Goal: Information Seeking & Learning: Find specific fact

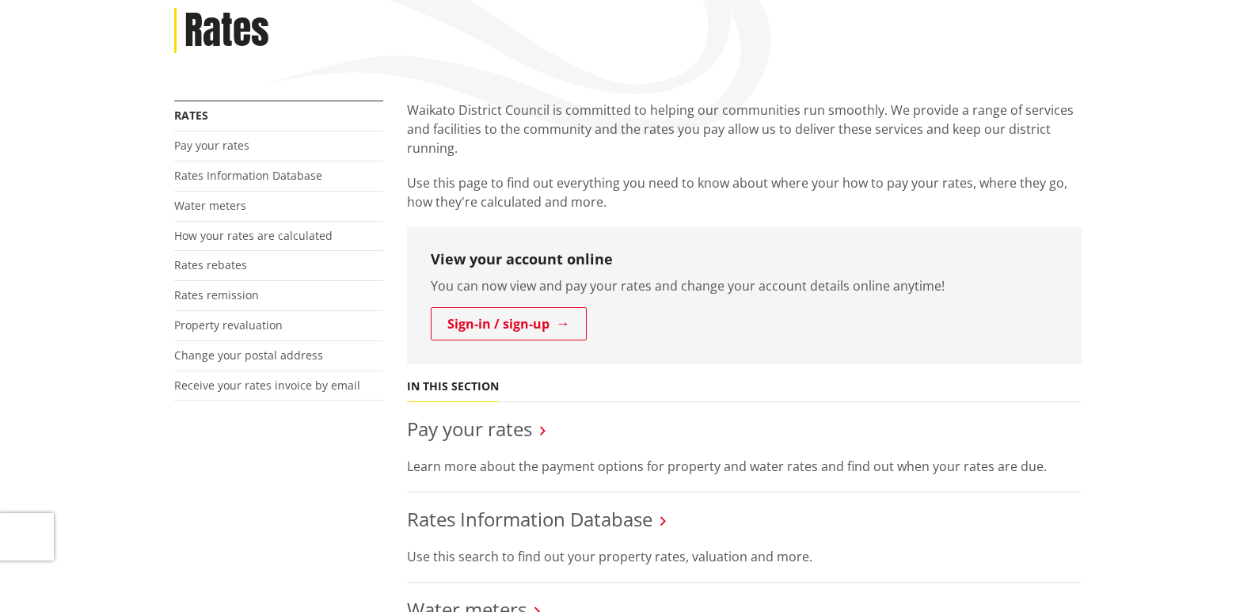
scroll to position [79, 0]
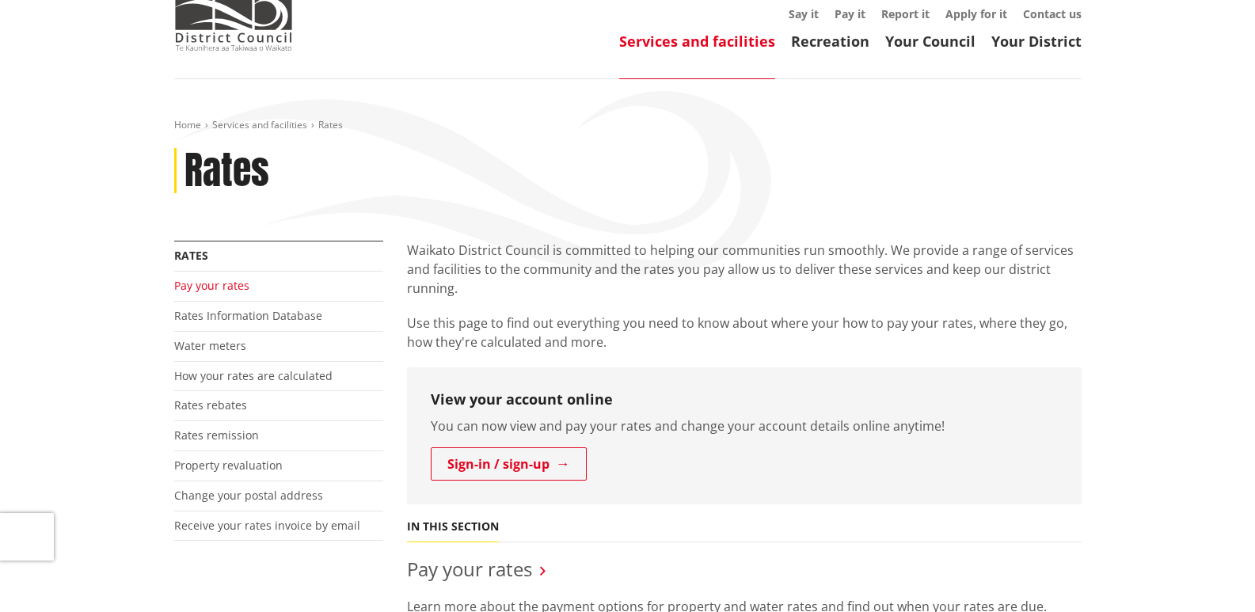
click at [239, 286] on link "Pay your rates" at bounding box center [211, 285] width 75 height 15
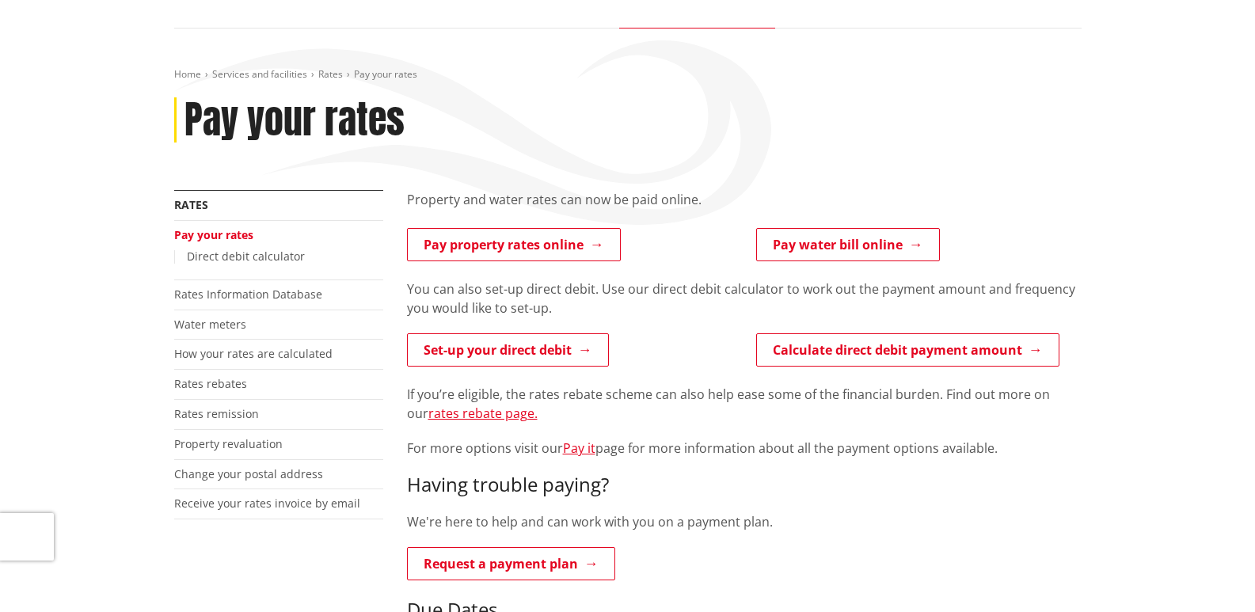
scroll to position [158, 0]
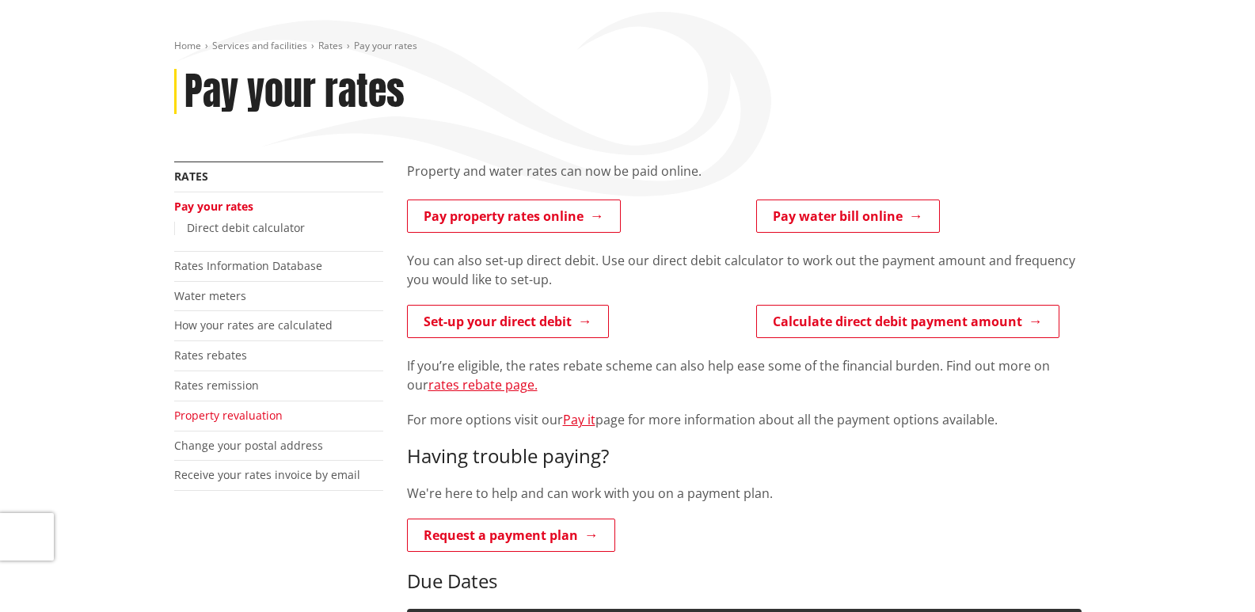
click at [245, 414] on link "Property revaluation" at bounding box center [228, 415] width 108 height 15
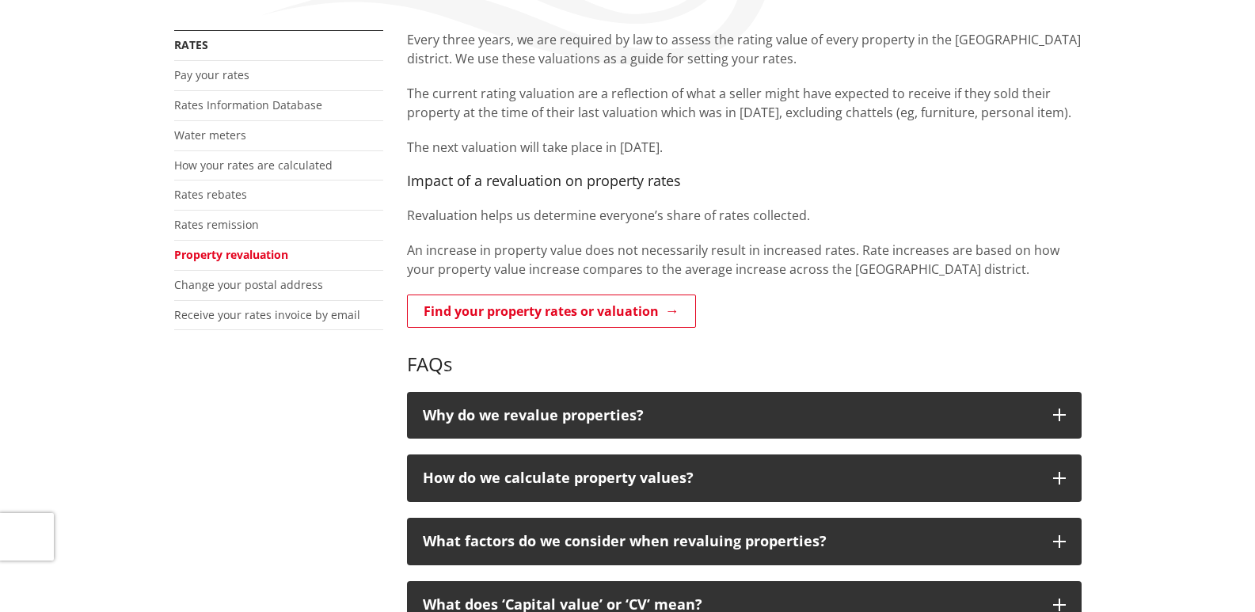
scroll to position [317, 0]
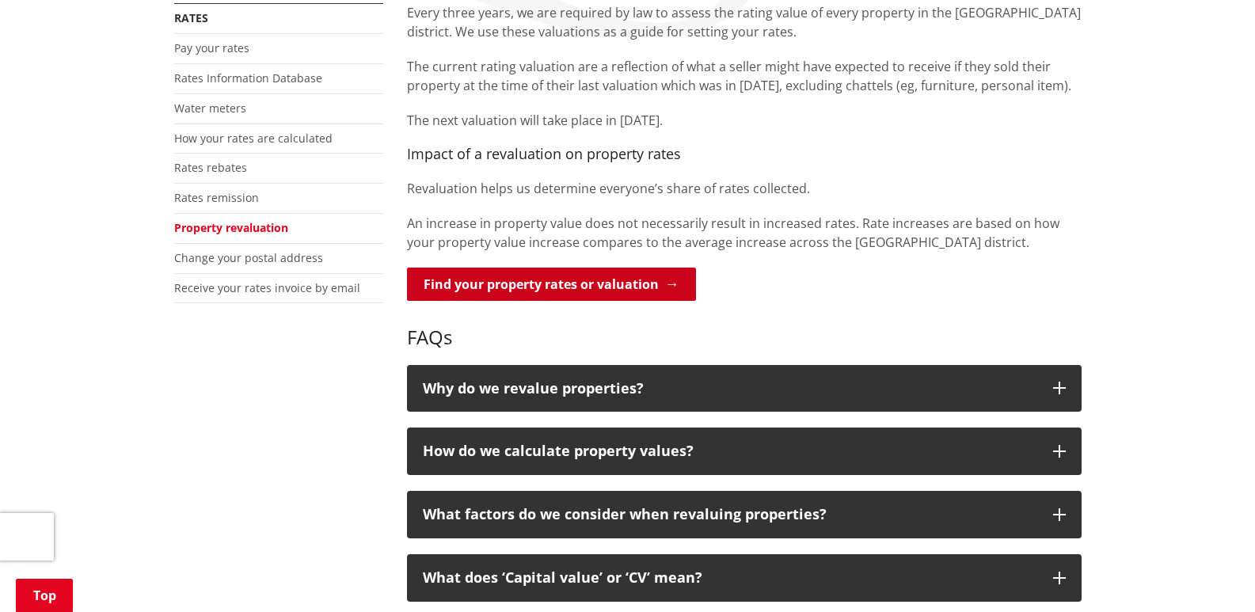
click at [596, 284] on link "Find your property rates or valuation" at bounding box center [551, 284] width 289 height 33
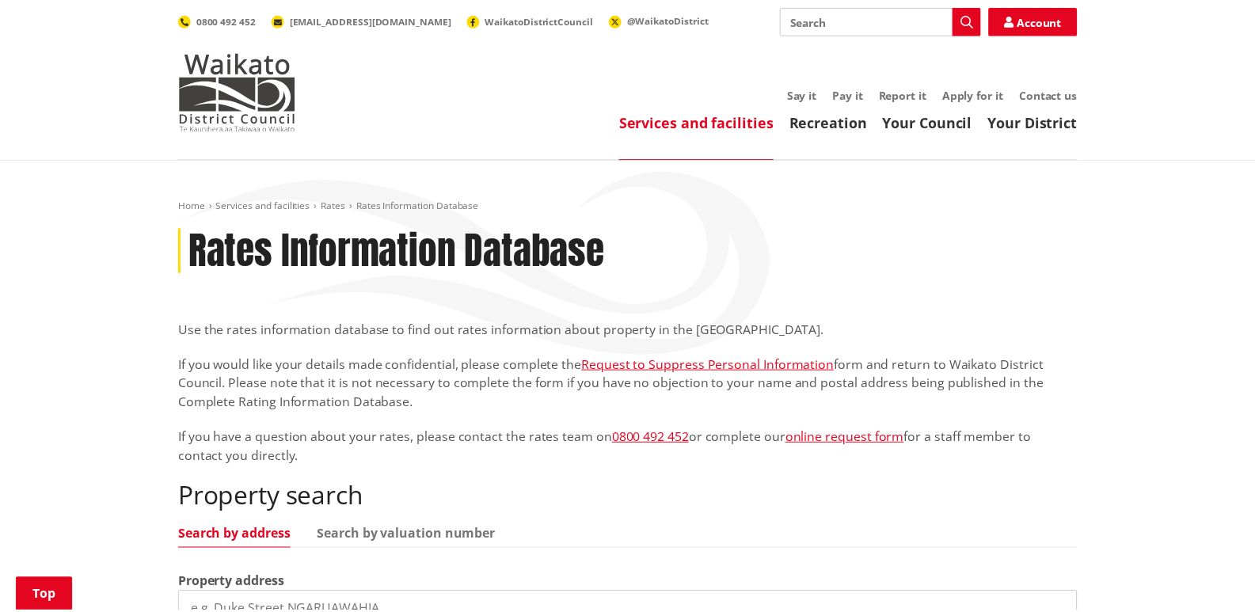
scroll to position [238, 0]
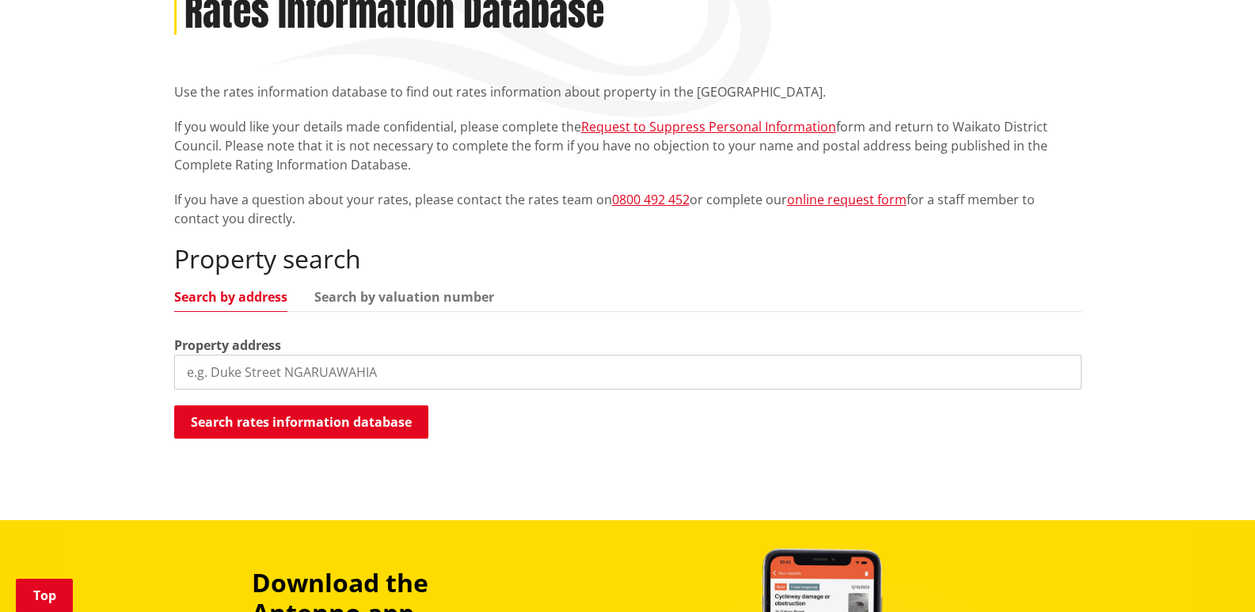
click at [272, 382] on input "search" at bounding box center [627, 372] width 907 height 35
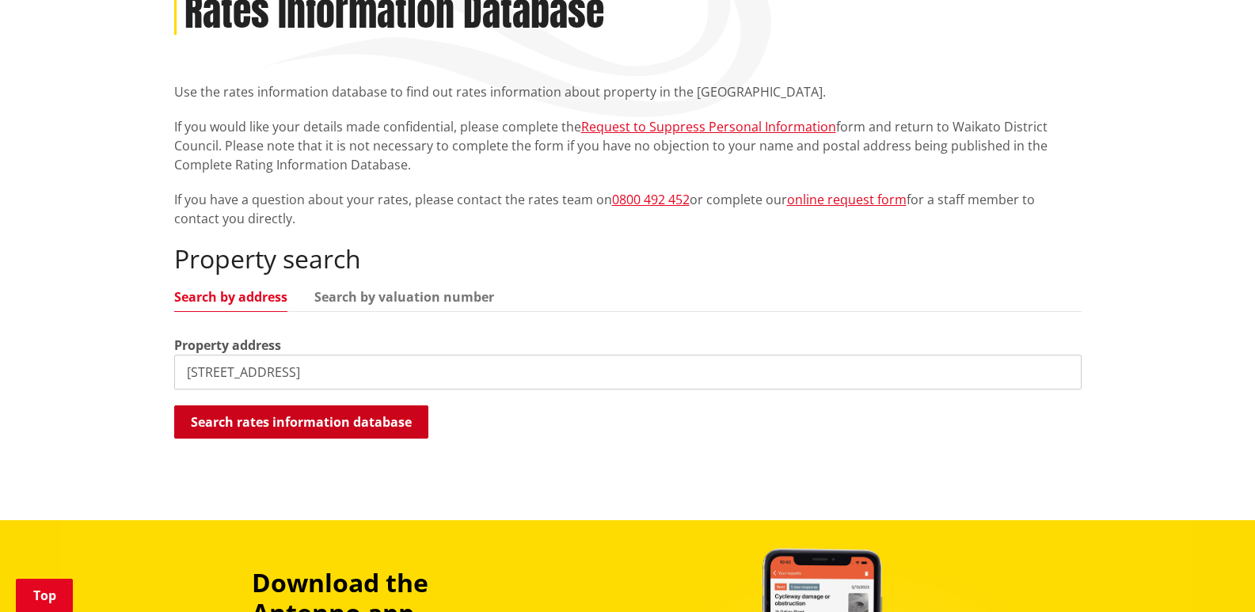
click at [356, 424] on button "Search rates information database" at bounding box center [301, 421] width 254 height 33
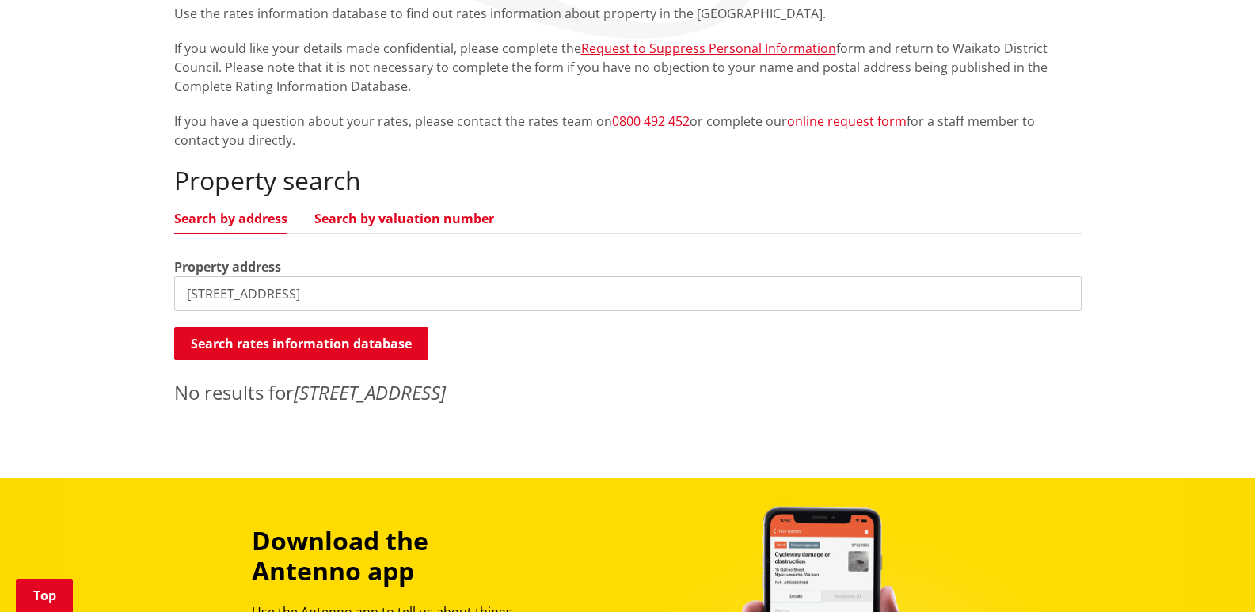
scroll to position [317, 0]
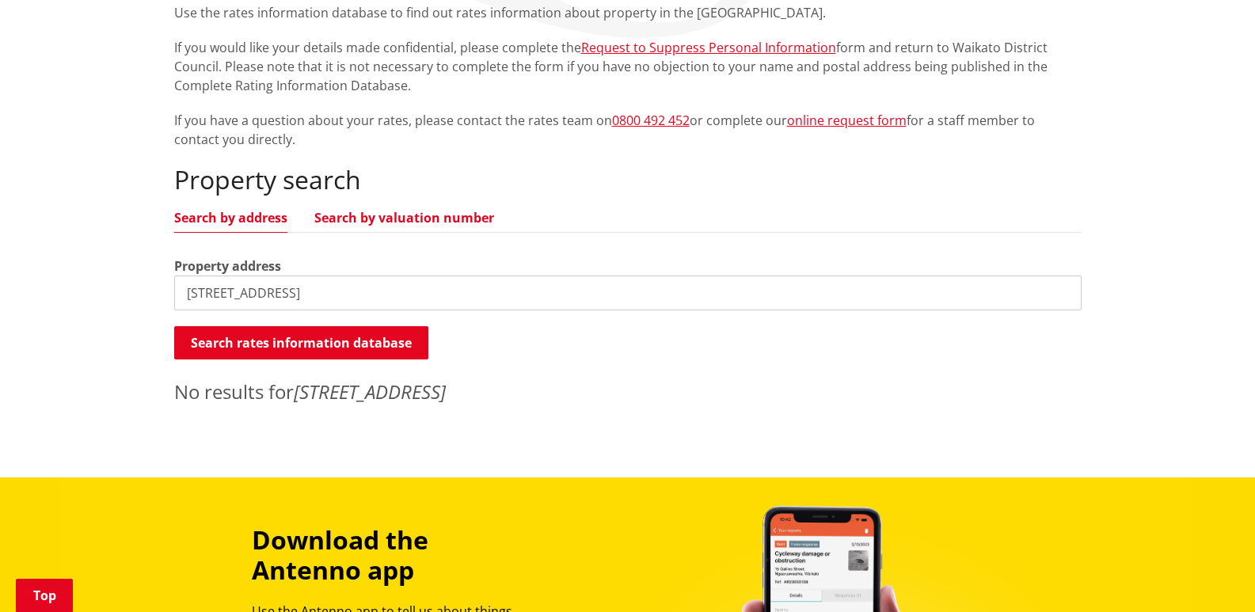
click at [473, 211] on link "Search by valuation number" at bounding box center [404, 217] width 180 height 13
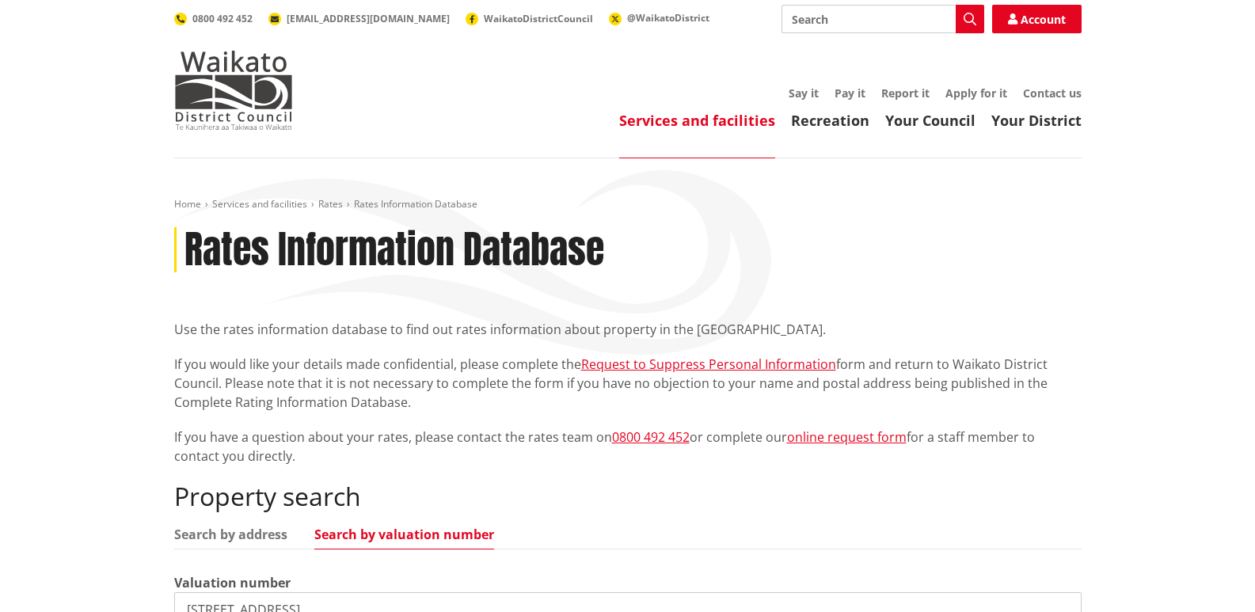
scroll to position [396, 0]
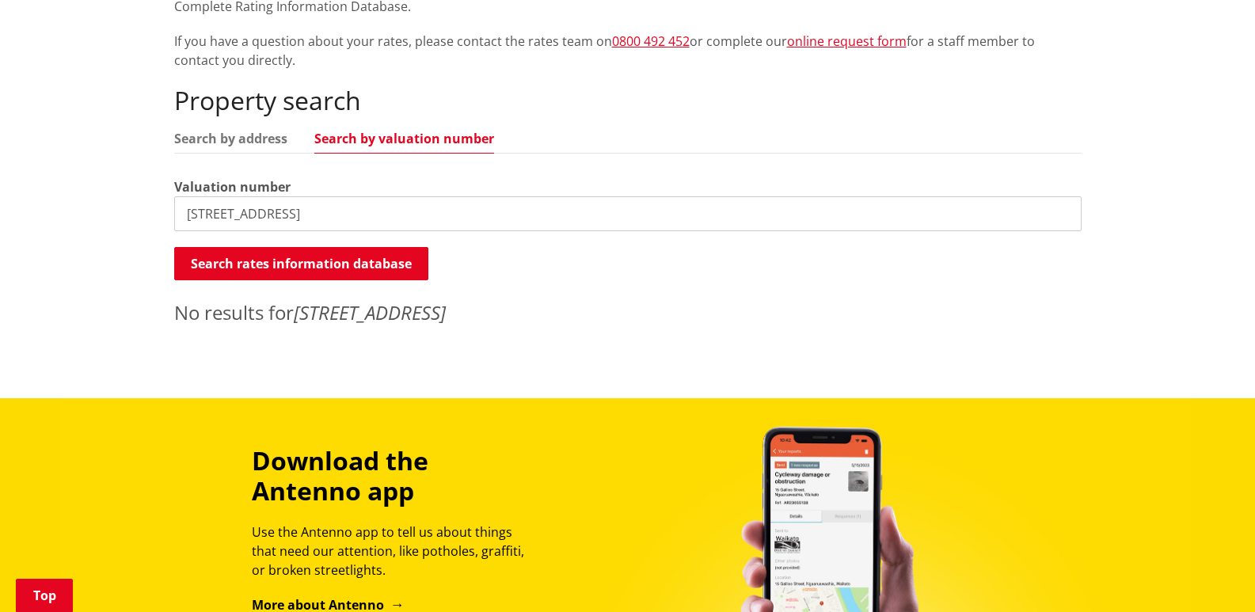
click at [284, 184] on label "Valuation number" at bounding box center [232, 186] width 116 height 19
click at [309, 221] on input "787 Gordonton Rd" at bounding box center [627, 213] width 907 height 35
type input "7"
type input "04421/645.00"
click at [346, 264] on button "Search rates information database" at bounding box center [301, 263] width 254 height 33
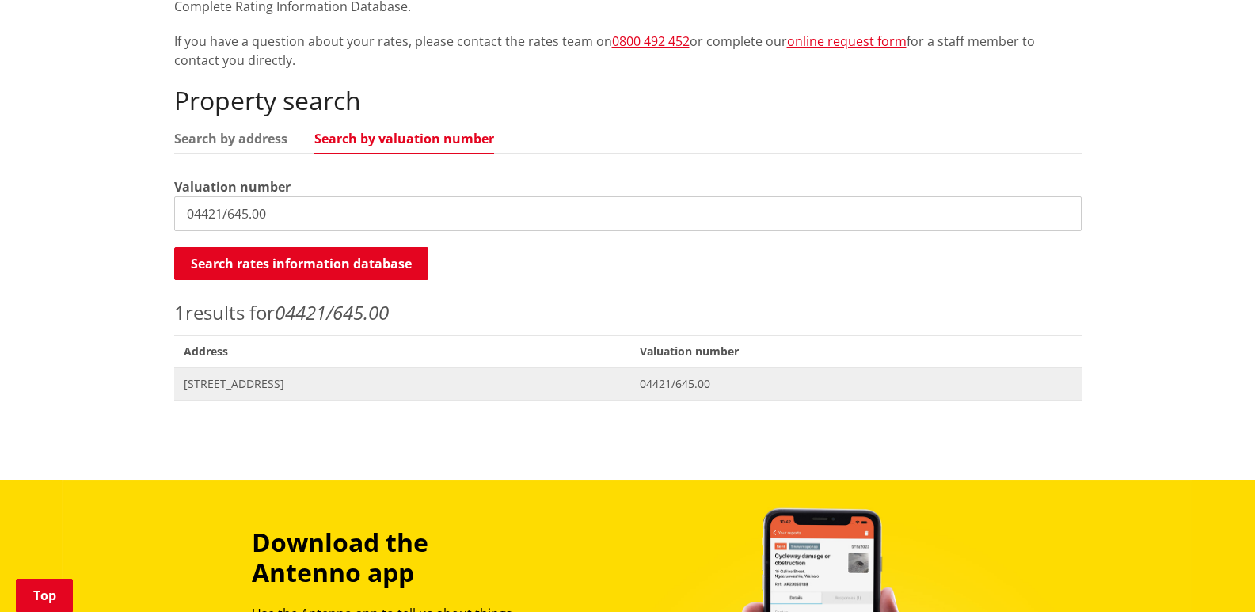
click at [622, 388] on span "[STREET_ADDRESS]" at bounding box center [403, 384] width 438 height 16
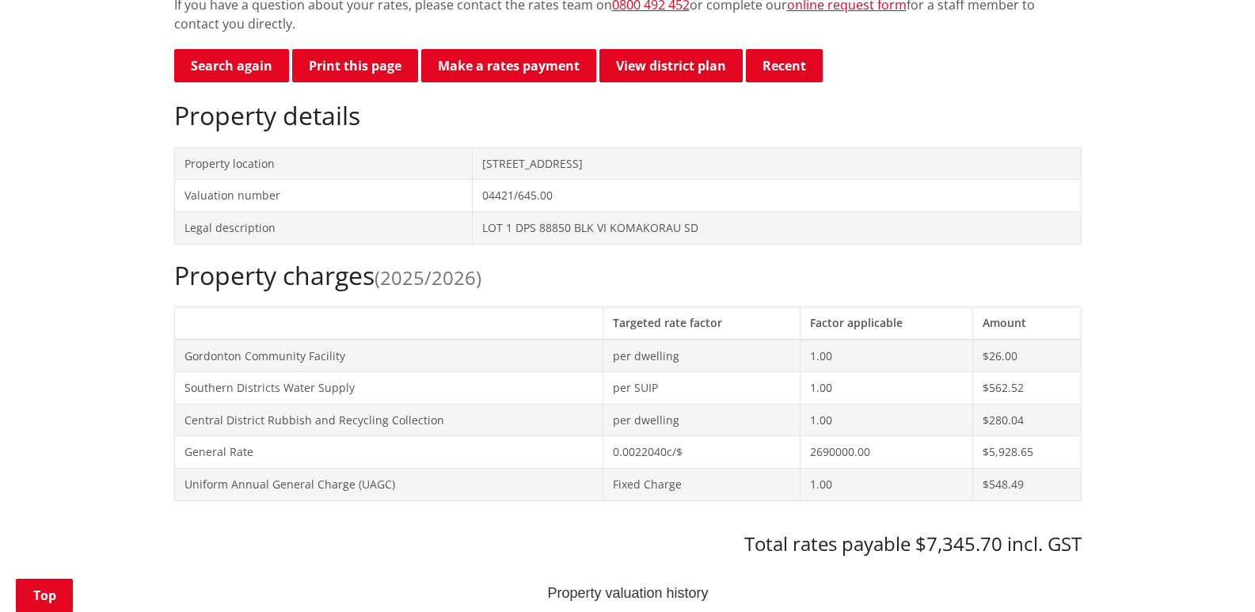
scroll to position [396, 0]
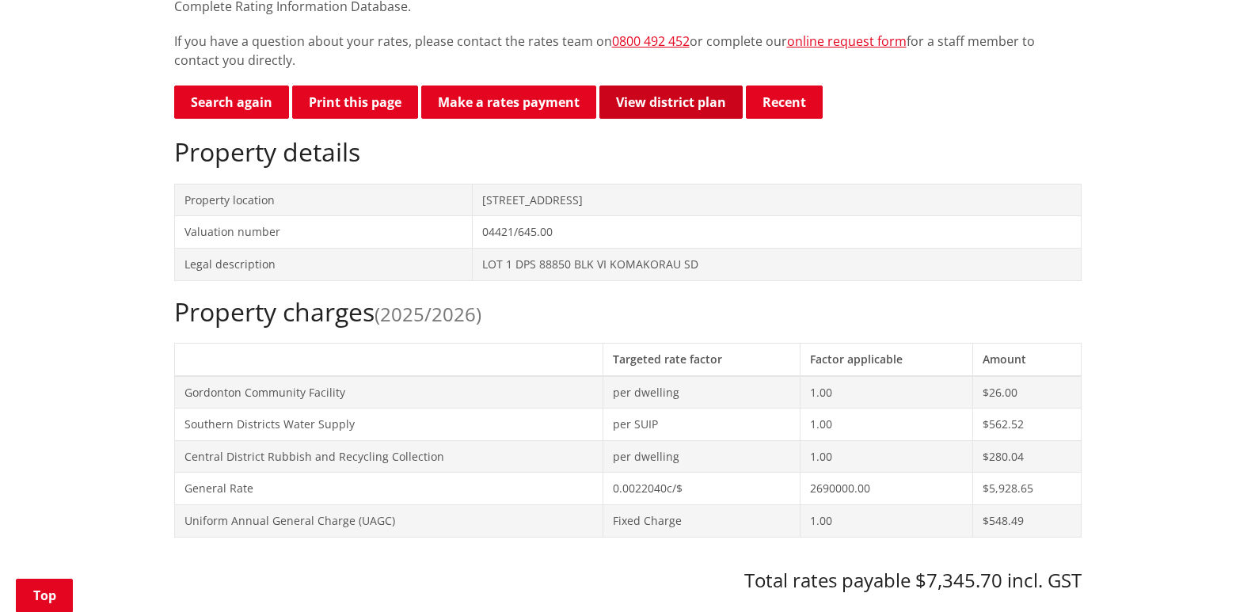
click at [693, 101] on link "View district plan" at bounding box center [670, 102] width 143 height 33
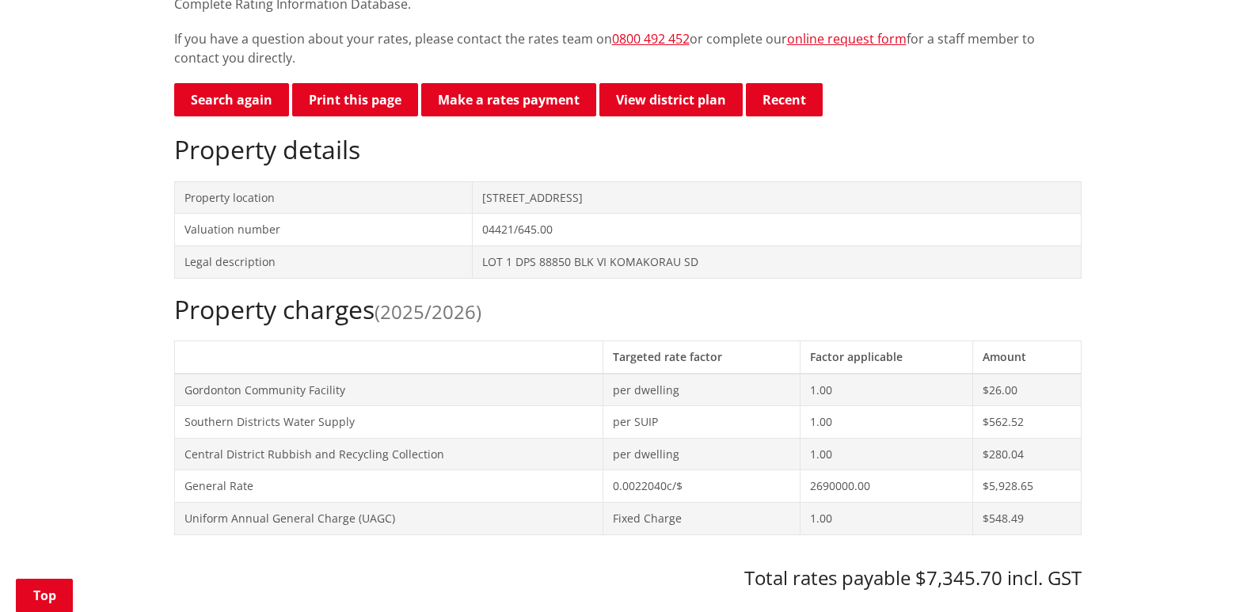
scroll to position [395, 0]
